Goal: Task Accomplishment & Management: Use online tool/utility

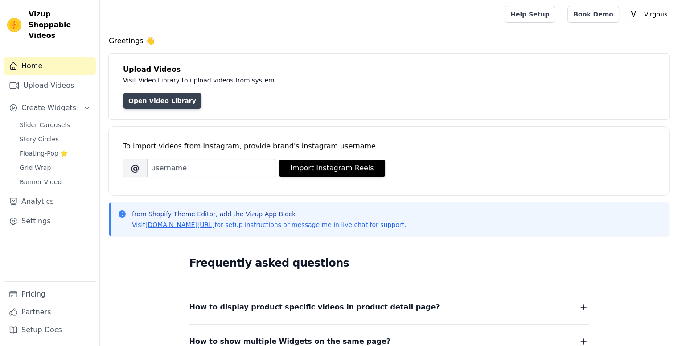
click at [154, 100] on link "Open Video Library" at bounding box center [162, 101] width 78 height 16
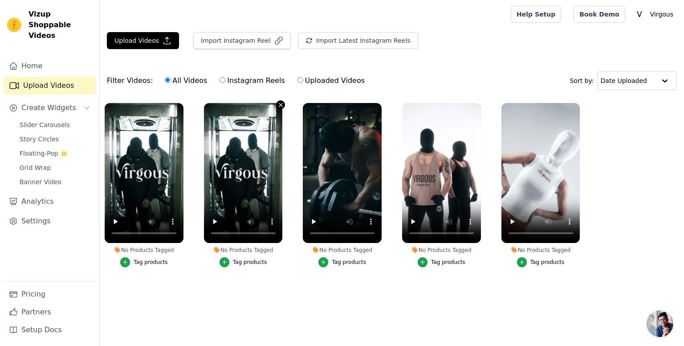
click at [280, 105] on icon "button" at bounding box center [281, 105] width 4 height 4
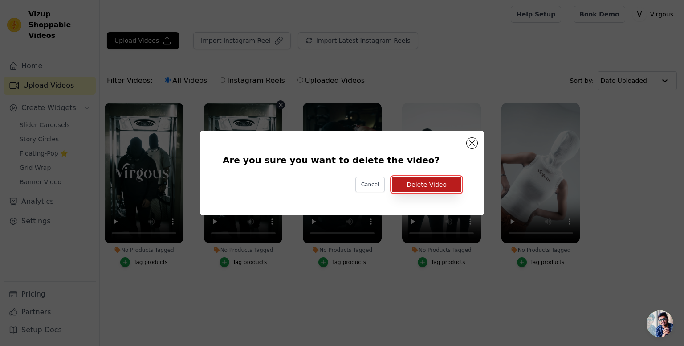
click at [418, 187] on button "Delete Video" at bounding box center [426, 184] width 69 height 15
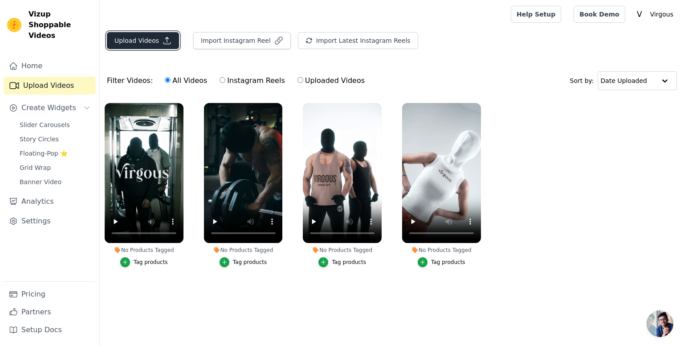
click at [131, 40] on button "Upload Videos" at bounding box center [143, 40] width 72 height 17
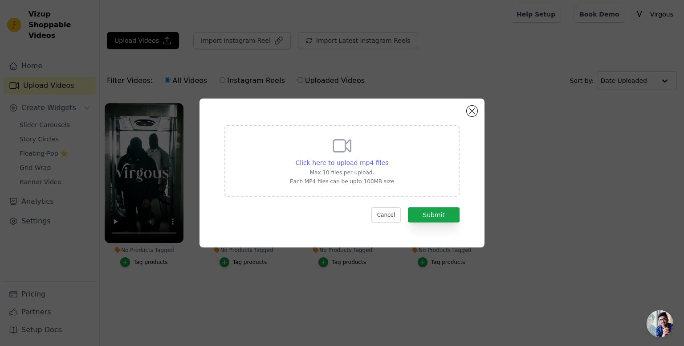
click at [358, 159] on span "Click here to upload mp4 files" at bounding box center [342, 162] width 93 height 7
click at [388, 158] on input "Click here to upload mp4 files Max 10 files per upload. Each MP4 files can be u…" at bounding box center [388, 158] width 0 height 0
type input "C:\fakepath\1754884845482014.MP4"
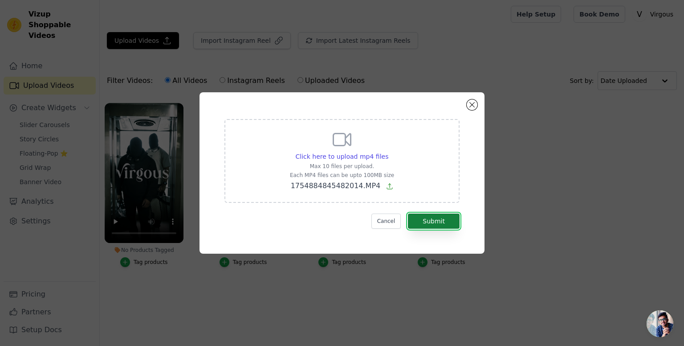
click at [430, 225] on button "Submit" at bounding box center [434, 220] width 52 height 15
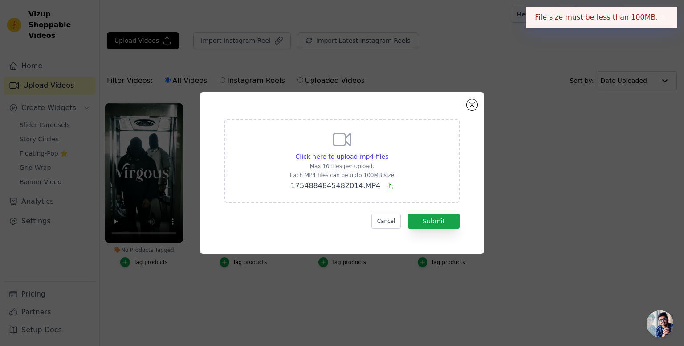
click at [661, 20] on button "✖" at bounding box center [663, 17] width 10 height 11
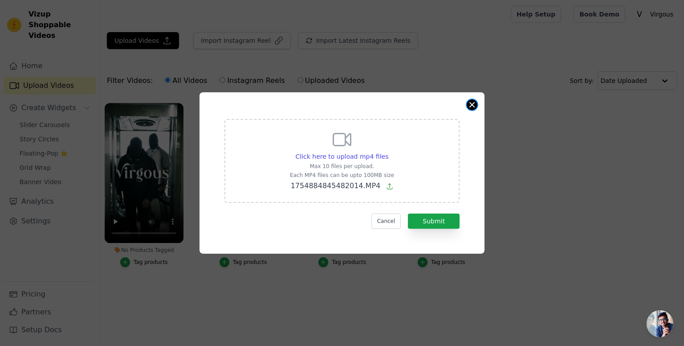
click at [474, 103] on button "Close modal" at bounding box center [472, 104] width 11 height 11
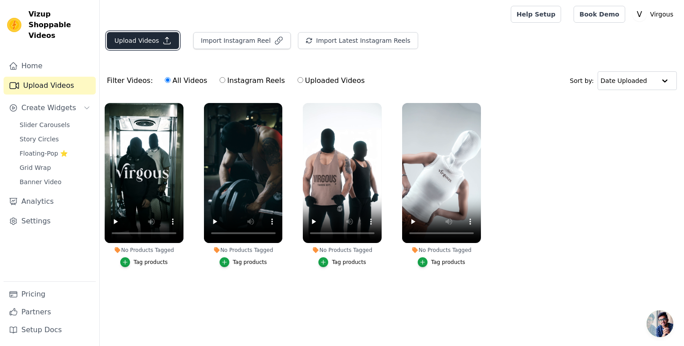
click at [134, 38] on button "Upload Videos" at bounding box center [143, 40] width 72 height 17
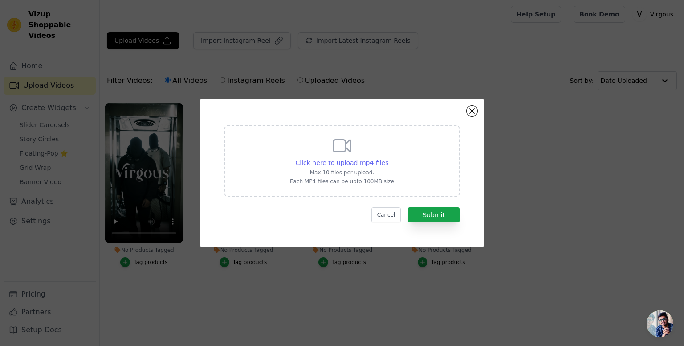
click at [362, 163] on span "Click here to upload mp4 files" at bounding box center [342, 162] width 93 height 7
click at [388, 158] on input "Click here to upload mp4 files Max 10 files per upload. Each MP4 files can be u…" at bounding box center [388, 158] width 0 height 0
type input "C:\fakepath\1754884845482014 (2).mp4"
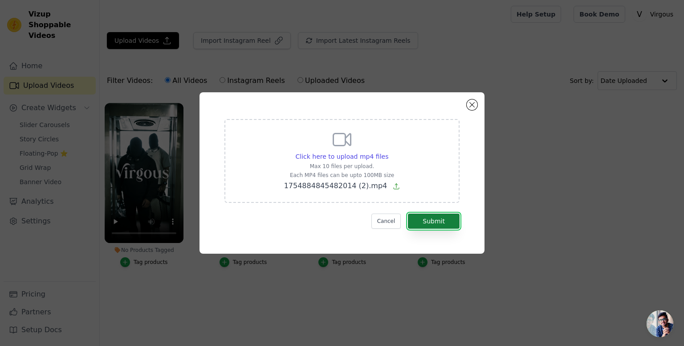
click at [431, 221] on button "Submit" at bounding box center [434, 220] width 52 height 15
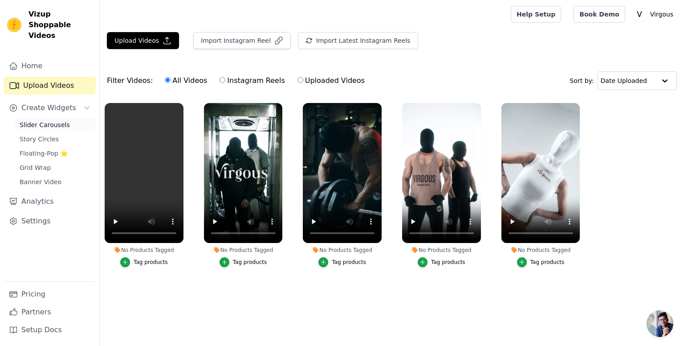
click at [50, 120] on span "Slider Carousels" at bounding box center [45, 124] width 50 height 9
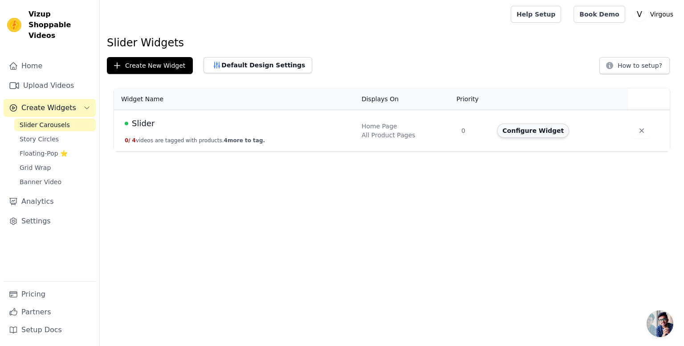
click at [536, 134] on button "Configure Widget" at bounding box center [533, 130] width 72 height 14
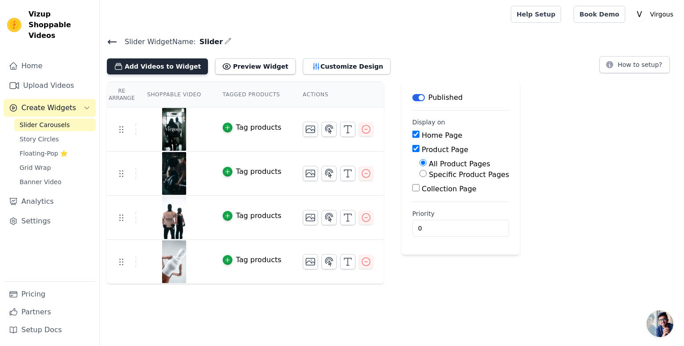
click at [177, 66] on button "Add Videos to Widget" at bounding box center [157, 66] width 101 height 16
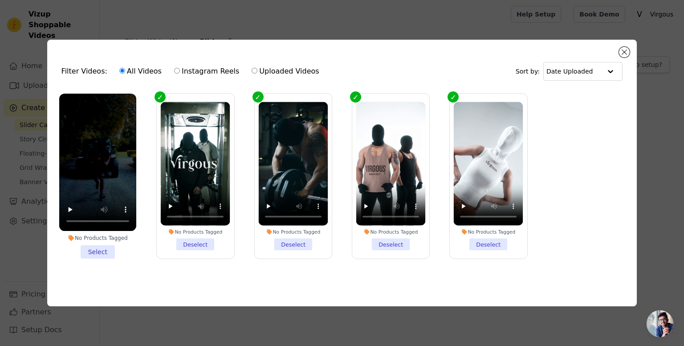
click at [104, 254] on li "No Products Tagged Select" at bounding box center [97, 176] width 77 height 165
click at [0, 0] on input "No Products Tagged Select" at bounding box center [0, 0] width 0 height 0
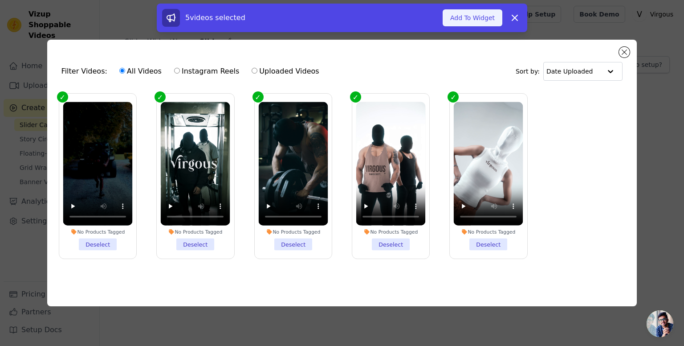
click at [478, 12] on button "Add To Widget" at bounding box center [473, 17] width 60 height 17
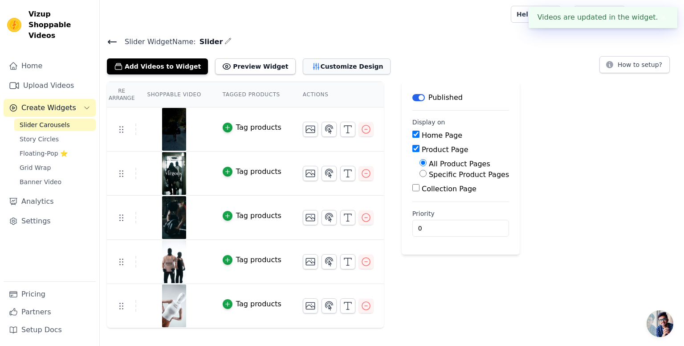
click at [316, 70] on button "Customize Design" at bounding box center [347, 66] width 88 height 16
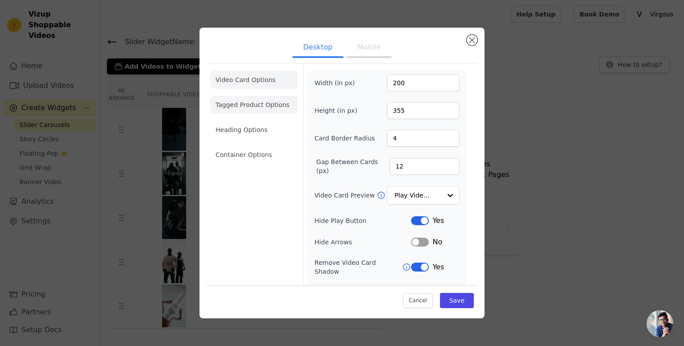
click at [255, 146] on li "Tagged Product Options" at bounding box center [254, 155] width 88 height 18
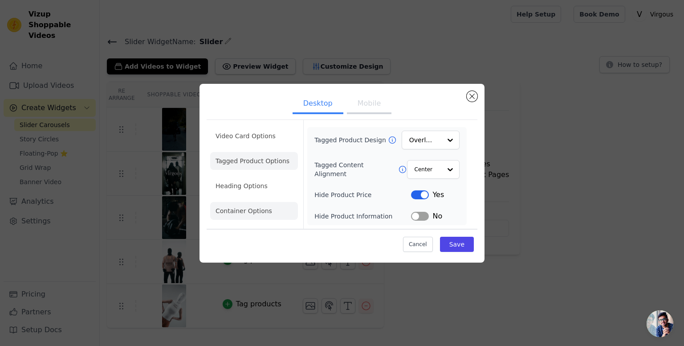
click at [255, 214] on li "Container Options" at bounding box center [254, 211] width 88 height 18
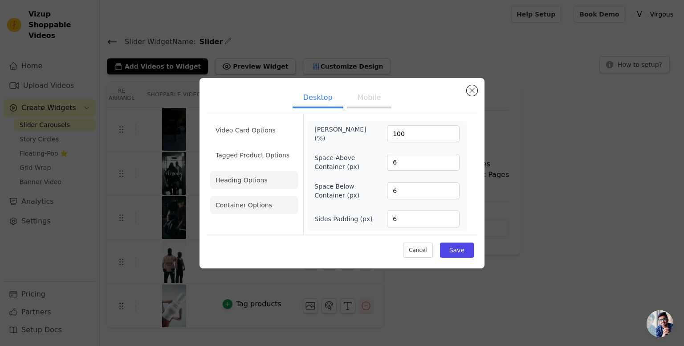
click at [241, 179] on li "Heading Options" at bounding box center [254, 180] width 88 height 18
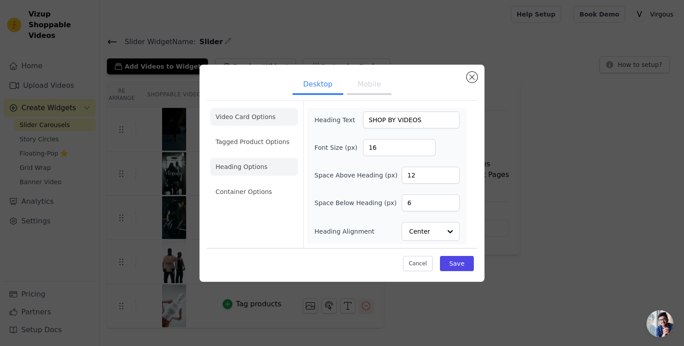
click at [242, 133] on li "Video Card Options" at bounding box center [254, 142] width 88 height 18
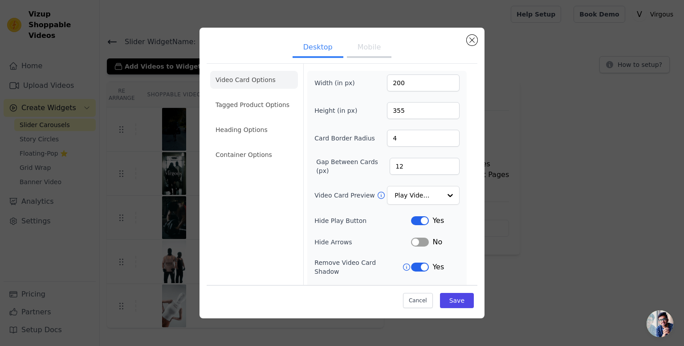
scroll to position [53, 0]
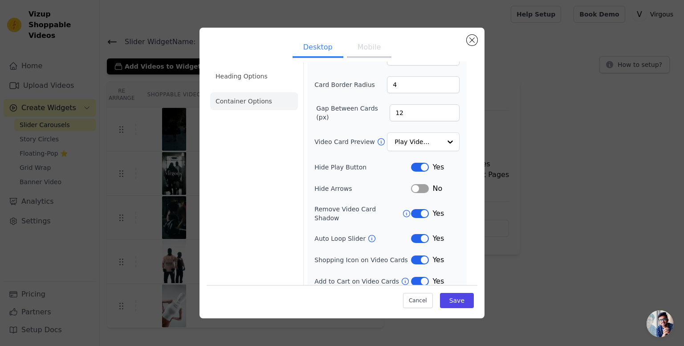
click at [262, 96] on li "Container Options" at bounding box center [254, 101] width 88 height 18
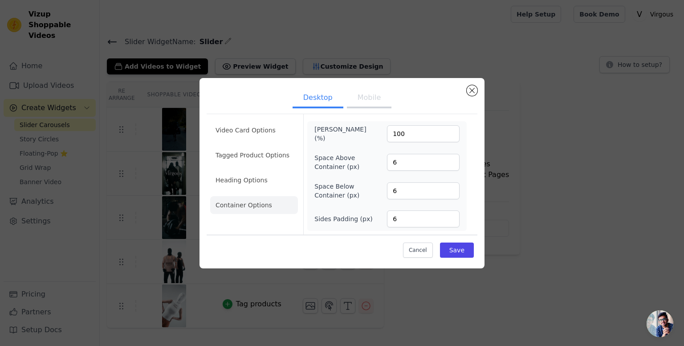
click at [367, 109] on ul "Desktop Mobile" at bounding box center [342, 98] width 271 height 27
click at [453, 254] on button "Save" at bounding box center [457, 249] width 34 height 15
